Goal: Task Accomplishment & Management: Complete application form

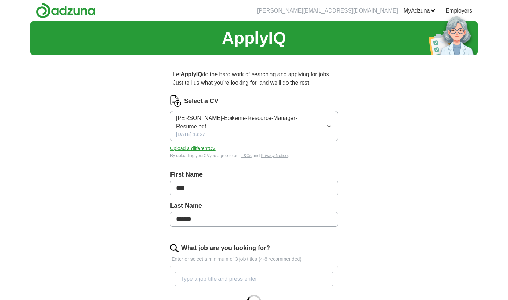
click at [187, 145] on button "Upload a different CV" at bounding box center [192, 148] width 45 height 7
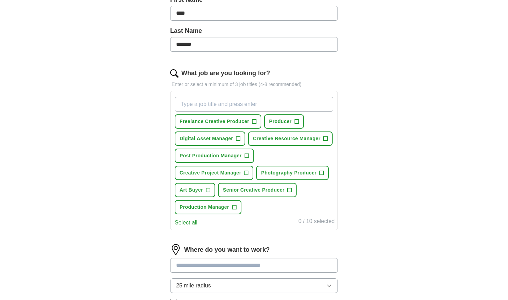
scroll to position [167, 0]
click at [254, 121] on span "+" at bounding box center [254, 122] width 4 height 6
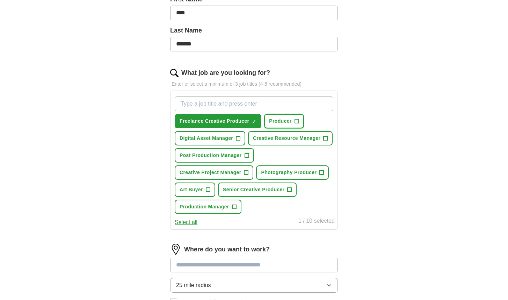
click at [297, 123] on span "+" at bounding box center [297, 122] width 4 height 6
click at [324, 141] on span "+" at bounding box center [326, 139] width 4 height 6
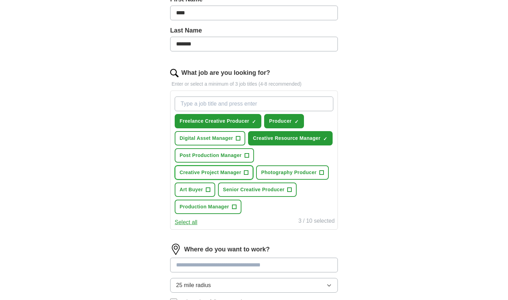
click at [247, 175] on span "+" at bounding box center [246, 173] width 4 height 6
click at [323, 175] on span "+" at bounding box center [322, 173] width 4 height 6
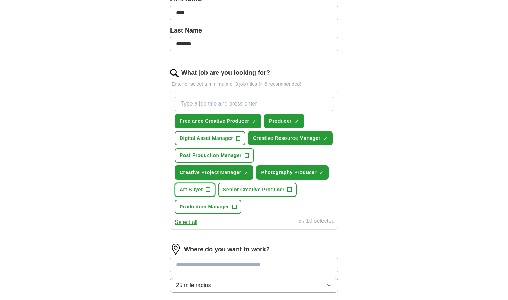
click at [208, 193] on span "+" at bounding box center [208, 190] width 4 height 6
click at [293, 197] on button "Senior Creative Producer +" at bounding box center [257, 189] width 79 height 14
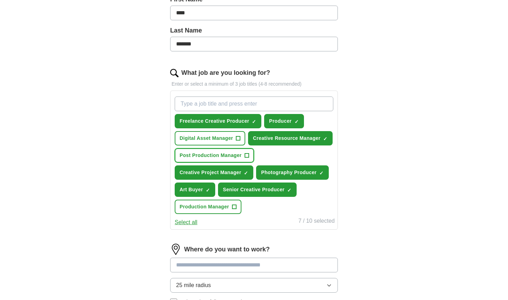
click at [247, 158] on span "+" at bounding box center [247, 156] width 4 height 6
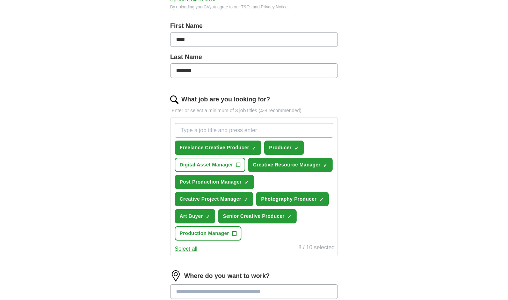
scroll to position [0, 0]
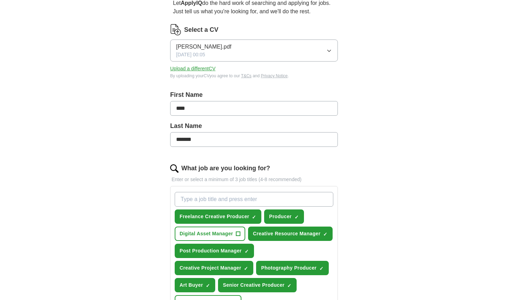
scroll to position [76, 0]
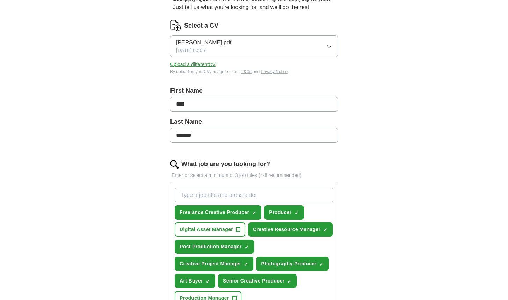
click at [142, 214] on div "Let ApplyIQ do the hard work of searching and applying for jobs. Just tell us w…" at bounding box center [254, 228] width 224 height 487
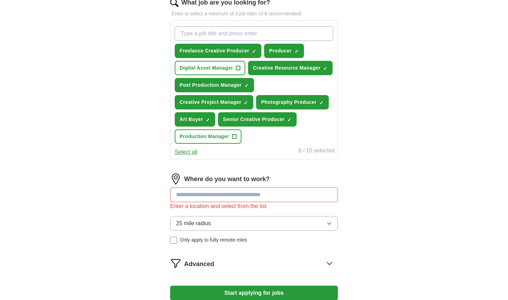
scroll to position [299, 0]
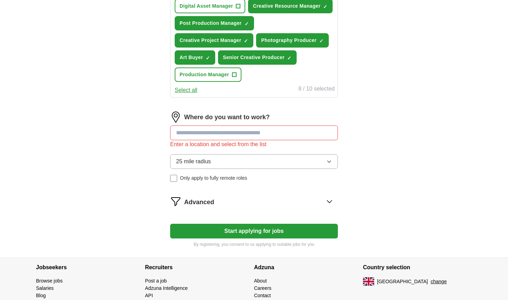
click at [190, 211] on form "Select a CV [PERSON_NAME].pdf [DATE] 00:05 Upload a different CV By uploading y…" at bounding box center [254, 22] width 168 height 451
click at [162, 163] on div "Let ApplyIQ do the hard work of searching and applying for jobs. Just tell us w…" at bounding box center [254, 10] width 224 height 496
click at [213, 140] on input "*********" at bounding box center [254, 132] width 168 height 15
click at [157, 155] on div "Let ApplyIQ do the hard work of searching and applying for jobs. Just tell us w…" at bounding box center [254, 10] width 224 height 496
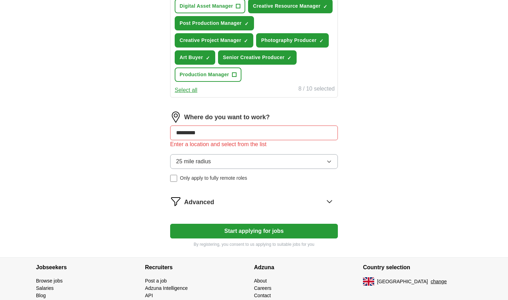
click at [191, 166] on span "25 mile radius" at bounding box center [193, 161] width 35 height 8
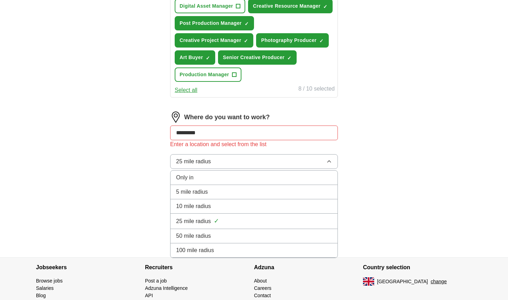
click at [190, 182] on span "Only in" at bounding box center [184, 177] width 17 height 8
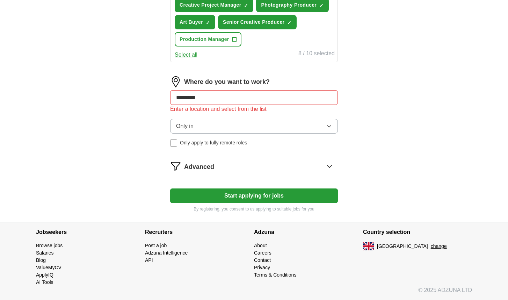
scroll to position [347, 0]
click at [334, 100] on span at bounding box center [334, 98] width 6 height 6
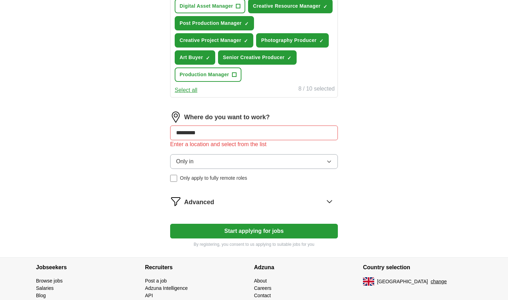
click at [164, 165] on div "Let ApplyIQ do the hard work of searching and applying for jobs. Just tell us w…" at bounding box center [254, 10] width 224 height 496
click at [216, 140] on input "*********" at bounding box center [254, 132] width 168 height 15
type input "*"
type input "***"
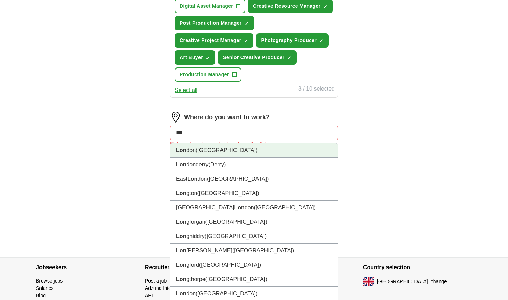
click at [216, 158] on li "Lon don ([GEOGRAPHIC_DATA])" at bounding box center [254, 150] width 167 height 14
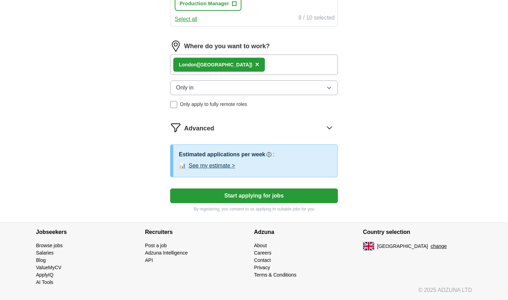
scroll to position [379, 0]
click at [199, 170] on button "See my estimate >" at bounding box center [212, 166] width 46 height 8
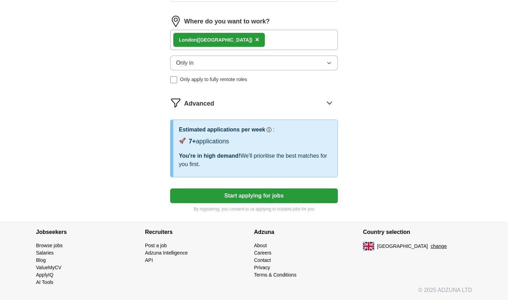
scroll to position [412, 0]
click at [431, 247] on button "change" at bounding box center [439, 246] width 16 height 7
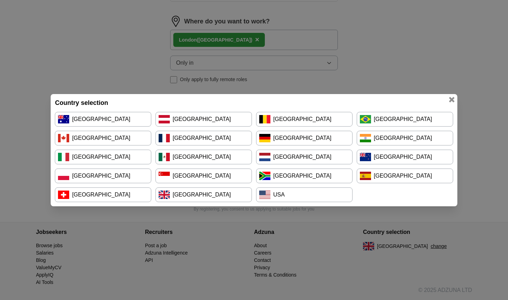
click at [323, 157] on link "[GEOGRAPHIC_DATA]" at bounding box center [304, 157] width 96 height 15
